Goal: Task Accomplishment & Management: Manage account settings

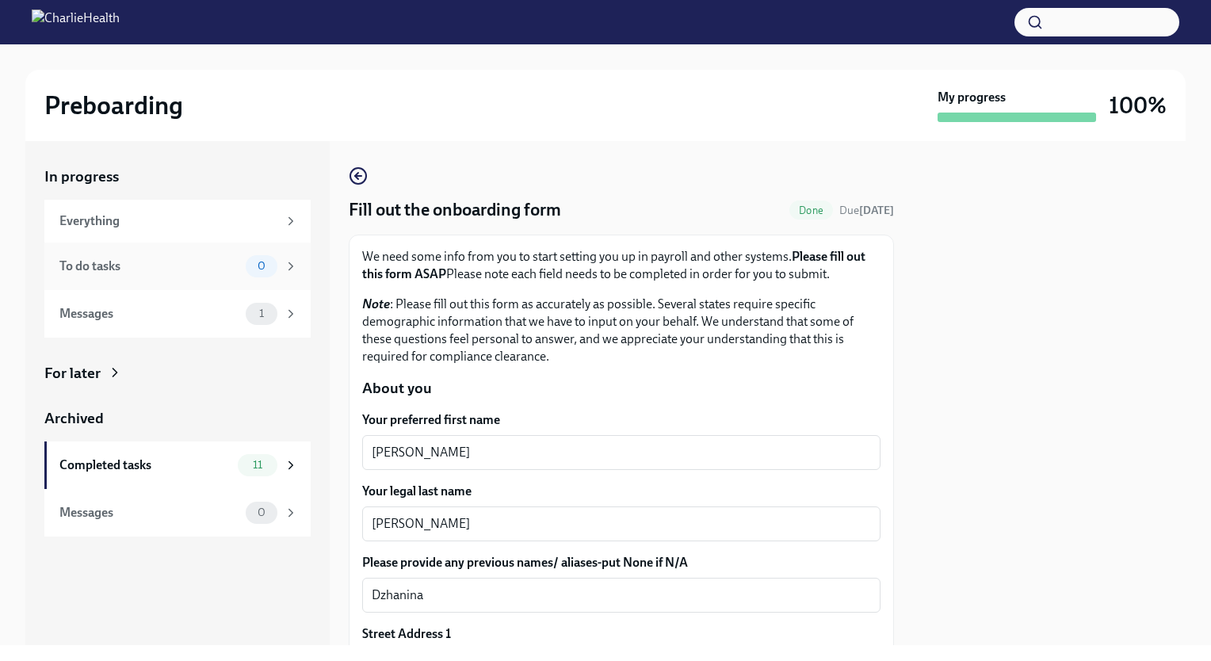
click at [183, 249] on div "To do tasks 0" at bounding box center [177, 266] width 266 height 48
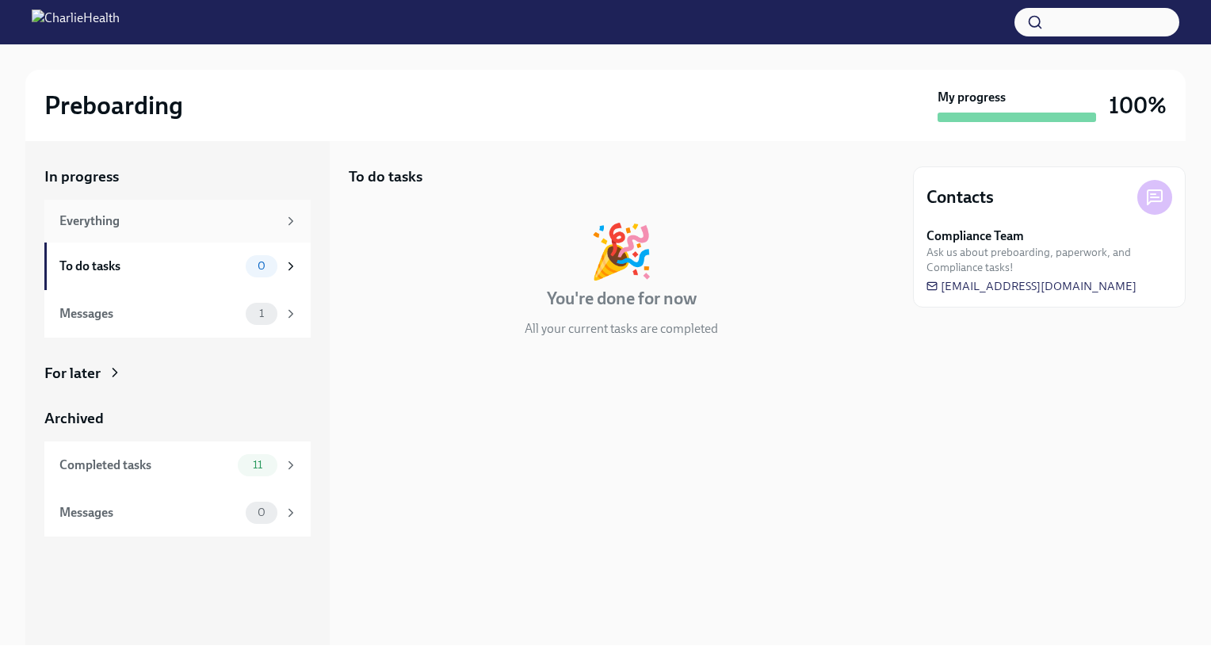
click at [200, 208] on div "Everything" at bounding box center [177, 221] width 266 height 43
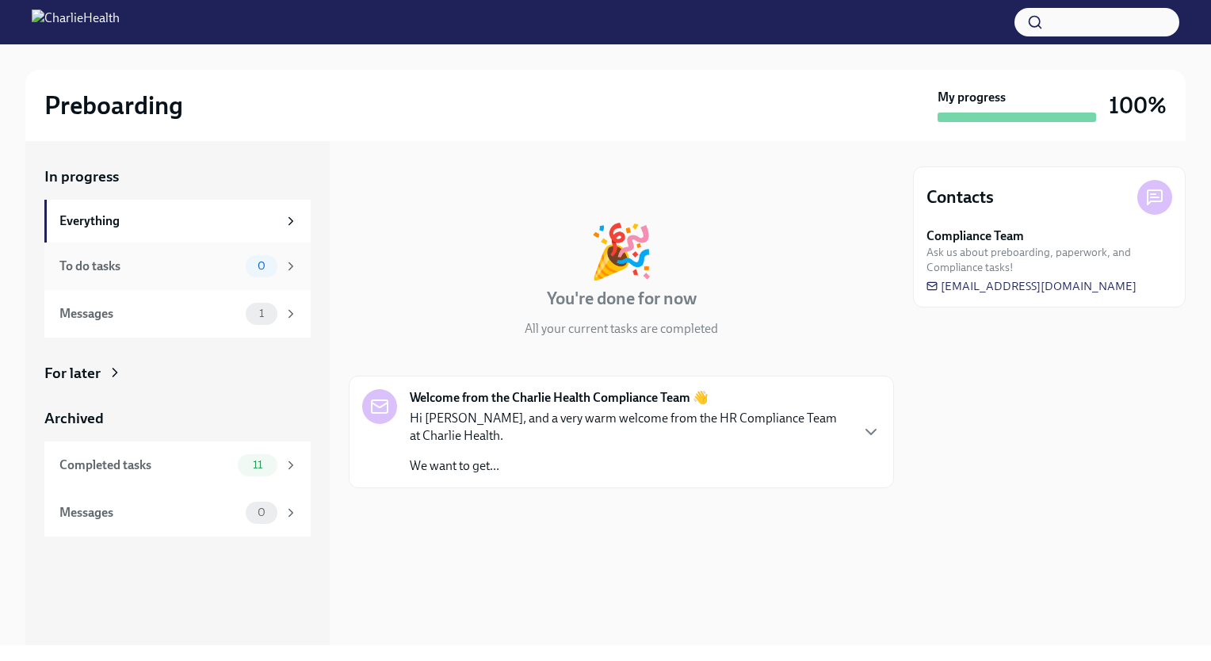
click at [200, 269] on div "To do tasks" at bounding box center [149, 266] width 180 height 17
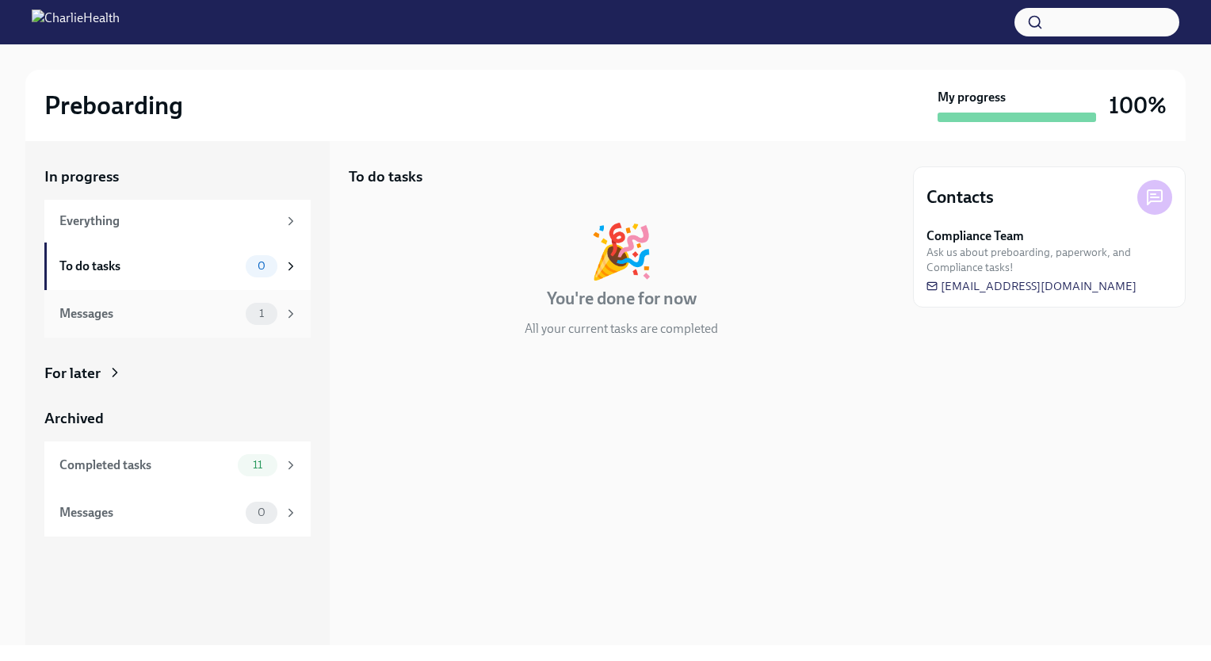
click at [207, 306] on div "Messages" at bounding box center [149, 313] width 180 height 17
